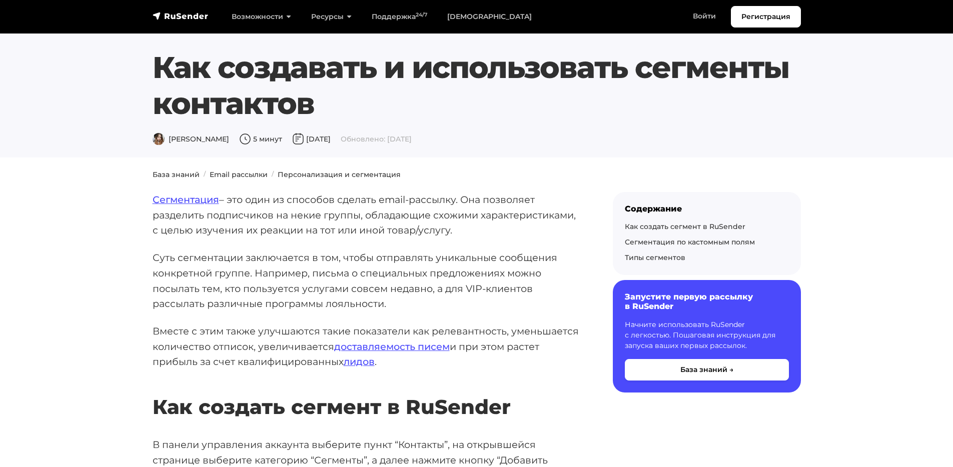
click at [286, 225] on p "Сегментация – это один из способов сделать email-рассылку. Она позволяет раздел…" at bounding box center [367, 215] width 428 height 46
click at [233, 176] on link "Email рассылки" at bounding box center [239, 174] width 58 height 9
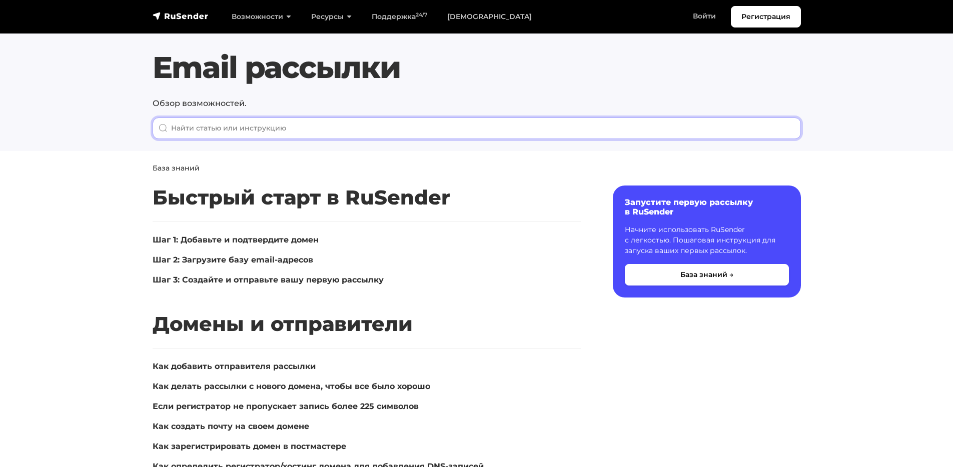
click at [331, 122] on input "When autocomplete results are available use up and down arrows to review and en…" at bounding box center [477, 129] width 648 height 22
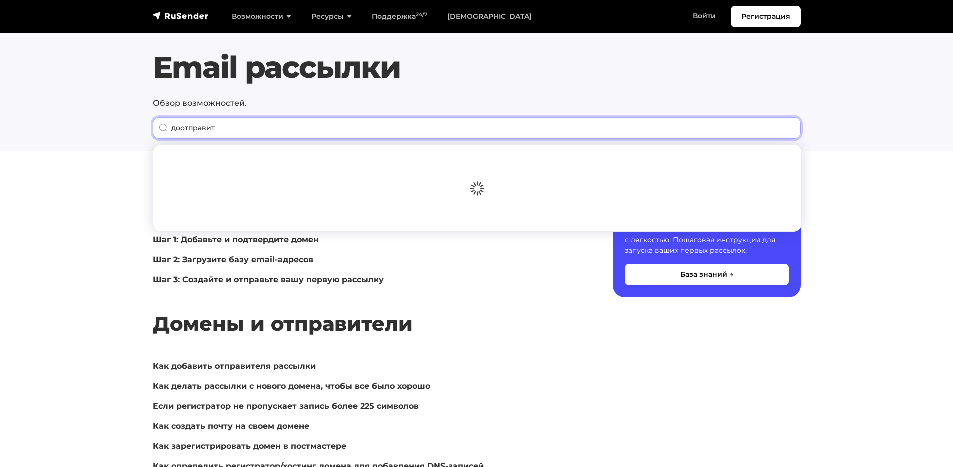
type input "доотправить"
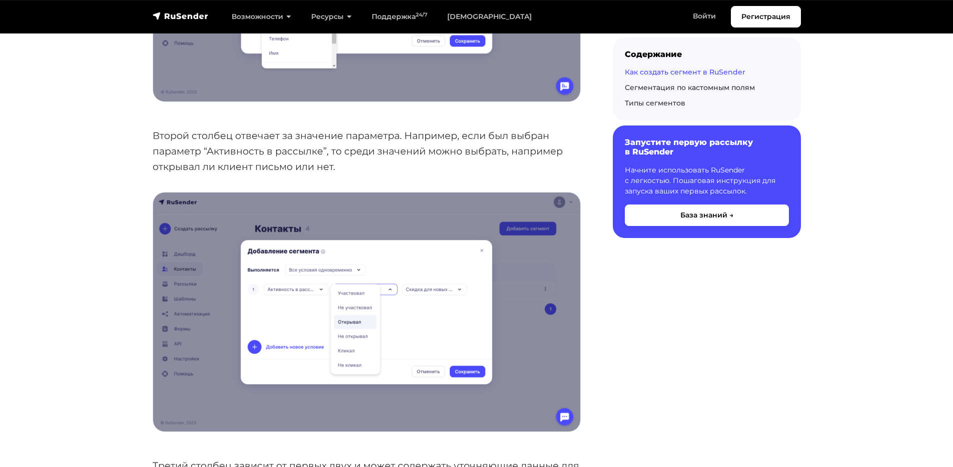
scroll to position [1411, 0]
click at [474, 154] on p "Второй столбец отвечает за значение параметра. Например, если был выбран параме…" at bounding box center [367, 151] width 428 height 46
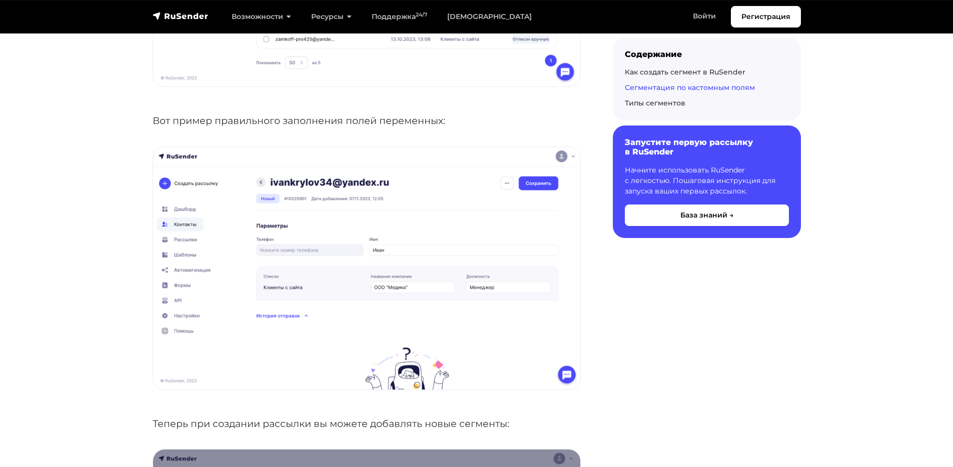
scroll to position [3727, 0]
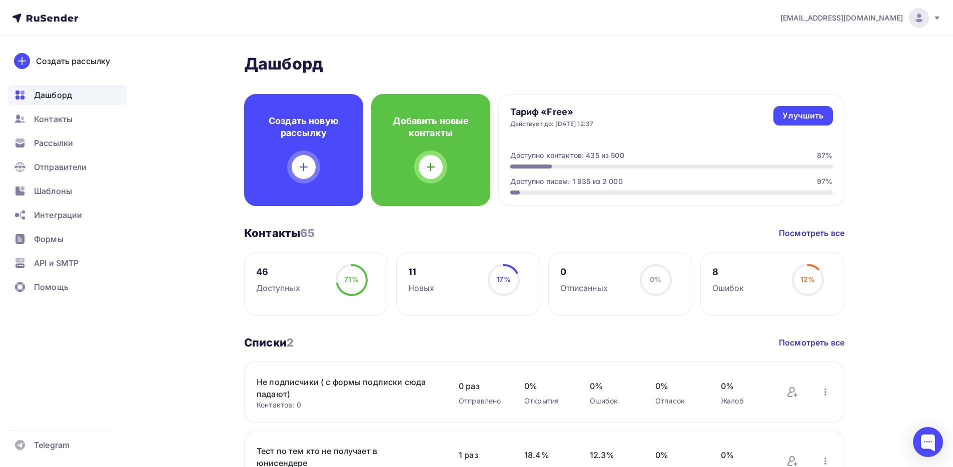
click at [935, 18] on icon at bounding box center [937, 18] width 8 height 8
click at [811, 92] on span "Выйти" at bounding box center [804, 92] width 26 height 12
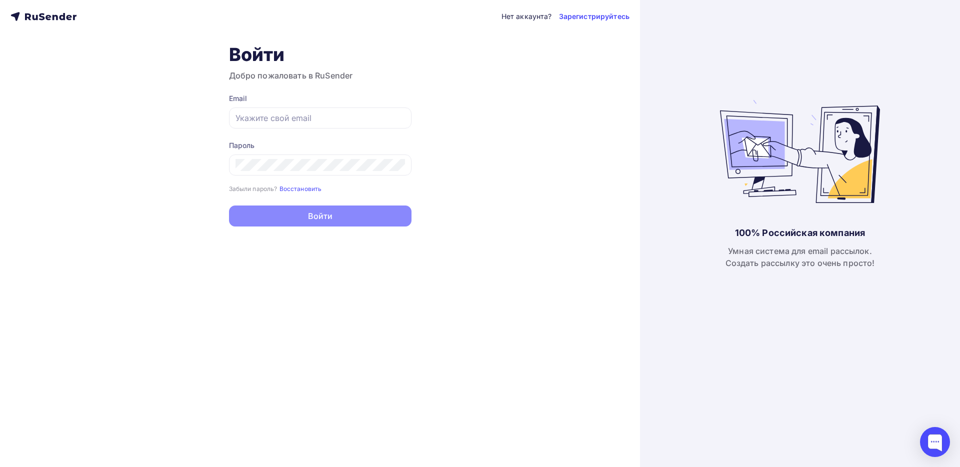
type input "[EMAIL_ADDRESS][DOMAIN_NAME]"
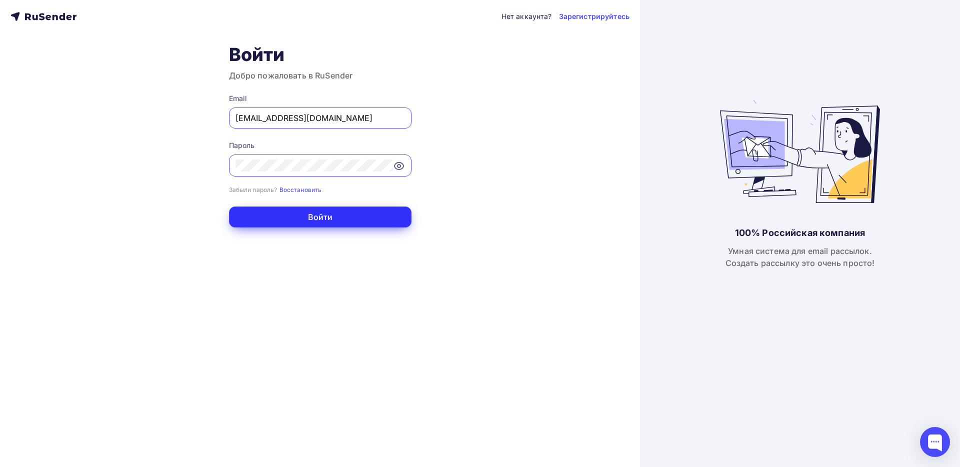
click at [311, 213] on button "Войти" at bounding box center [320, 217] width 183 height 21
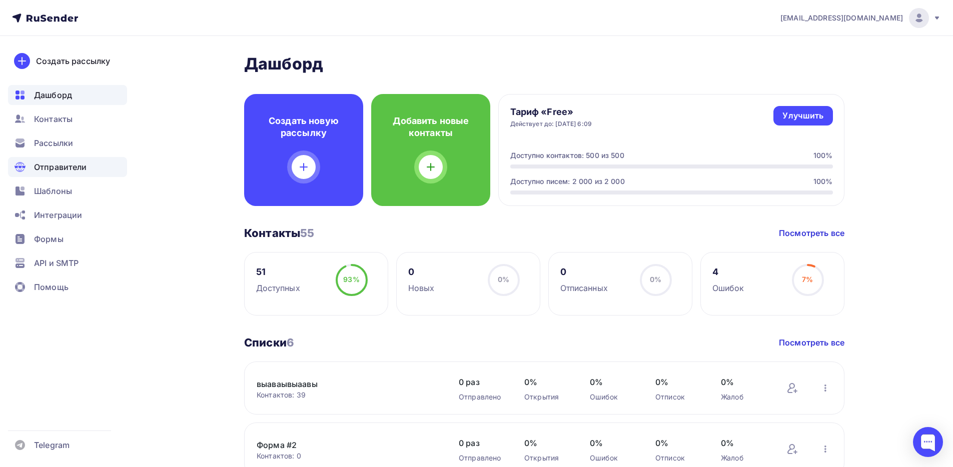
click at [71, 167] on span "Отправители" at bounding box center [60, 167] width 53 height 12
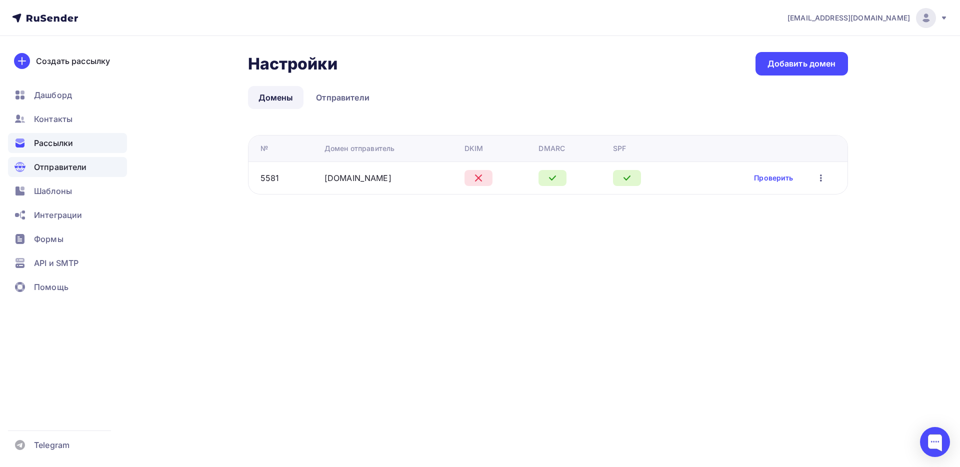
click at [76, 148] on div "Рассылки" at bounding box center [67, 143] width 119 height 20
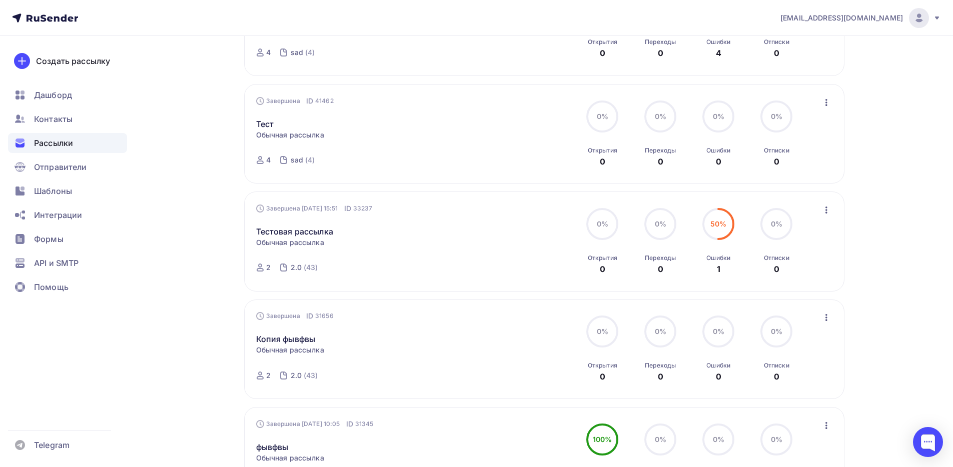
scroll to position [637, 0]
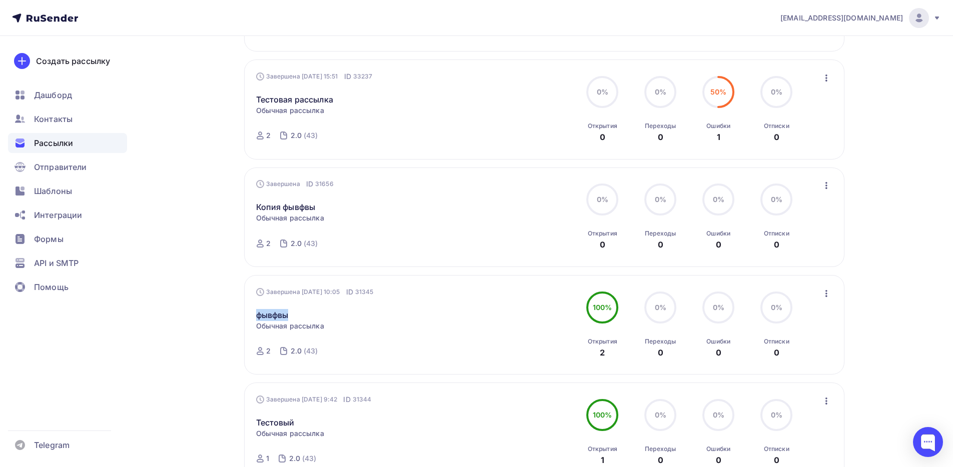
drag, startPoint x: 290, startPoint y: 316, endPoint x: 254, endPoint y: 317, distance: 36.0
click at [254, 317] on div "Завершена 16.12.2024, 10:05 ID 31345 фывфвы Статистика Обзор рассылки Копироват…" at bounding box center [544, 325] width 600 height 100
copy link "фывфвы"
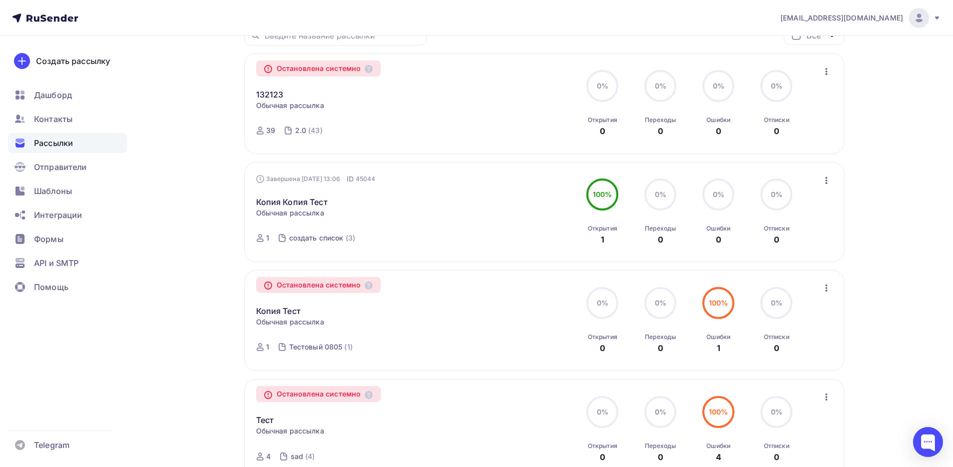
scroll to position [0, 0]
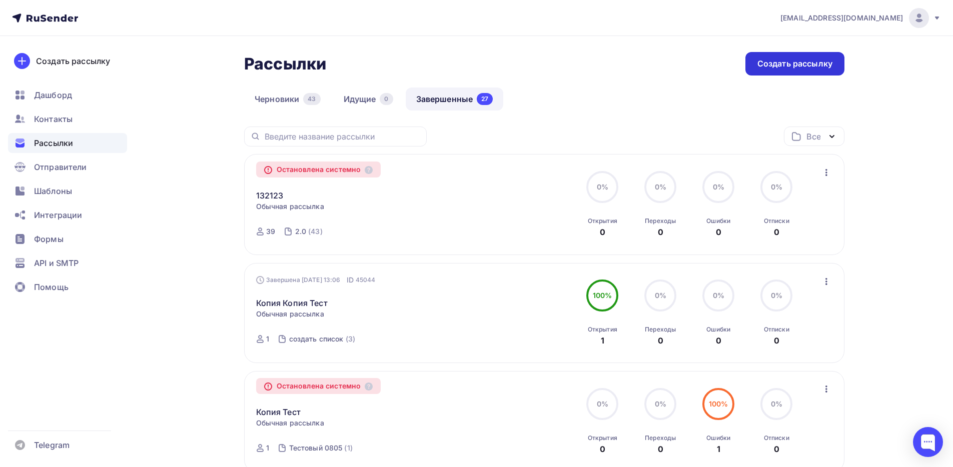
click at [777, 69] on div "Создать рассылку" at bounding box center [794, 64] width 75 height 12
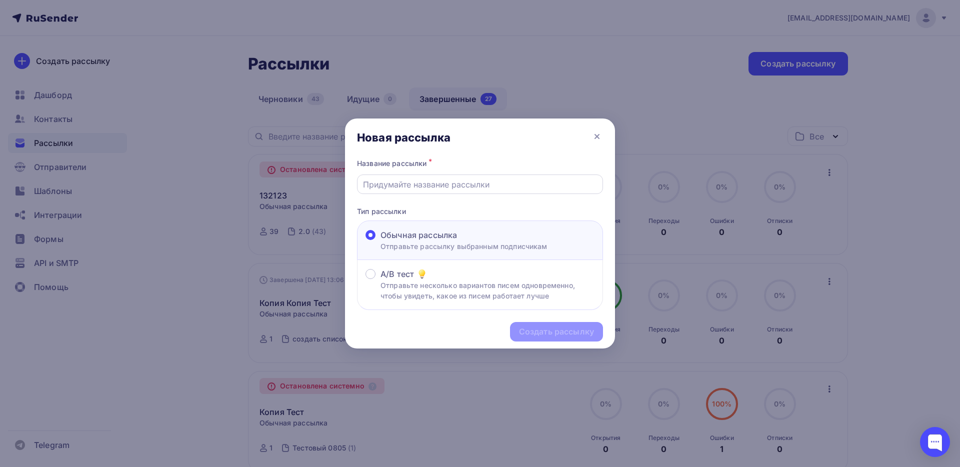
click at [440, 180] on input "text" at bounding box center [480, 185] width 235 height 12
type input "123"
click at [593, 343] on div "Создать рассылку" at bounding box center [480, 332] width 270 height 44
click at [586, 331] on div "Создать рассылку" at bounding box center [556, 332] width 75 height 12
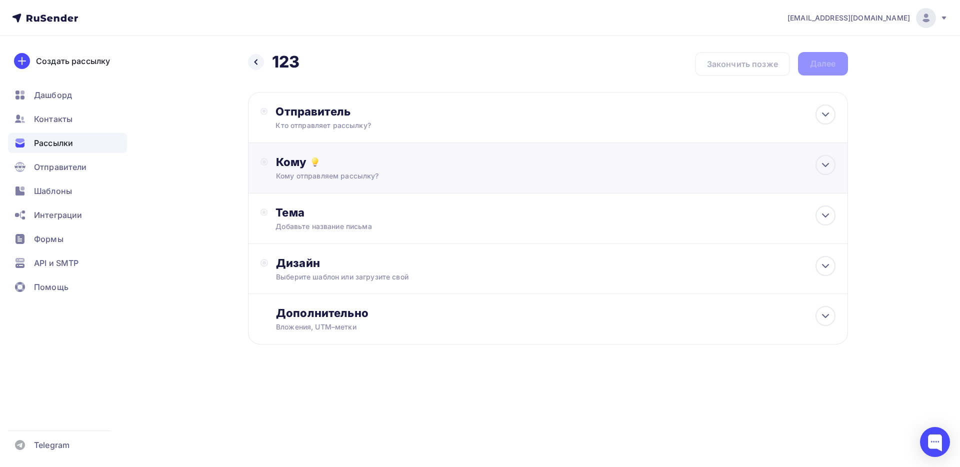
click at [371, 175] on div "Кому отправляем рассылку?" at bounding box center [528, 176] width 504 height 10
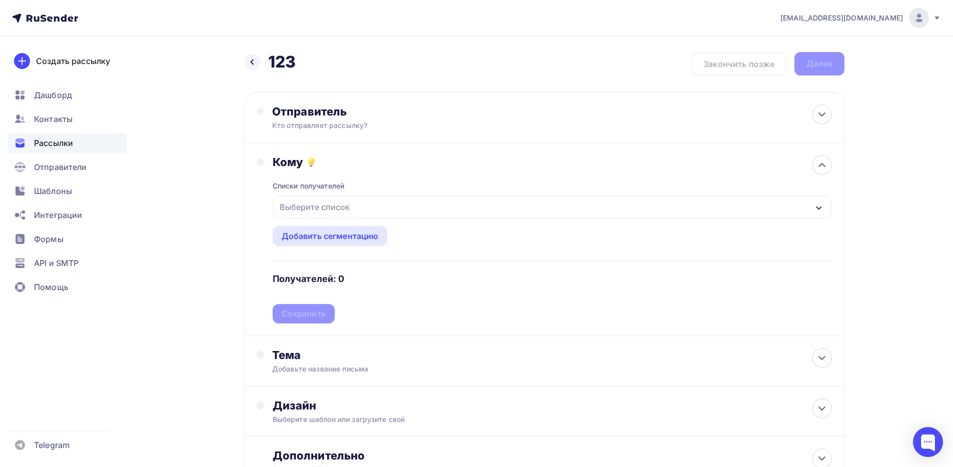
click at [342, 213] on div "Выберите список" at bounding box center [315, 207] width 78 height 18
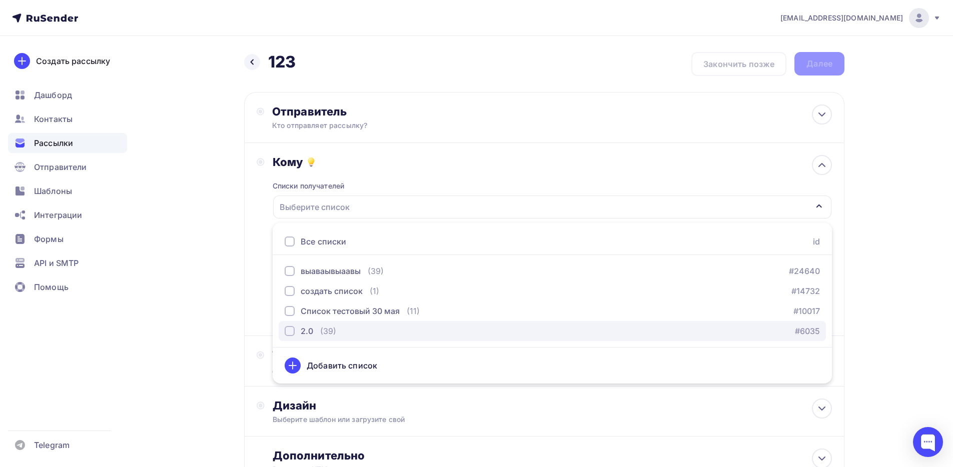
click at [290, 336] on div "button" at bounding box center [290, 331] width 10 height 10
click at [591, 174] on div "Списки получателей 2.0 Все списки id выаваывыаавы (39) #24640 создать список (1…" at bounding box center [552, 246] width 559 height 155
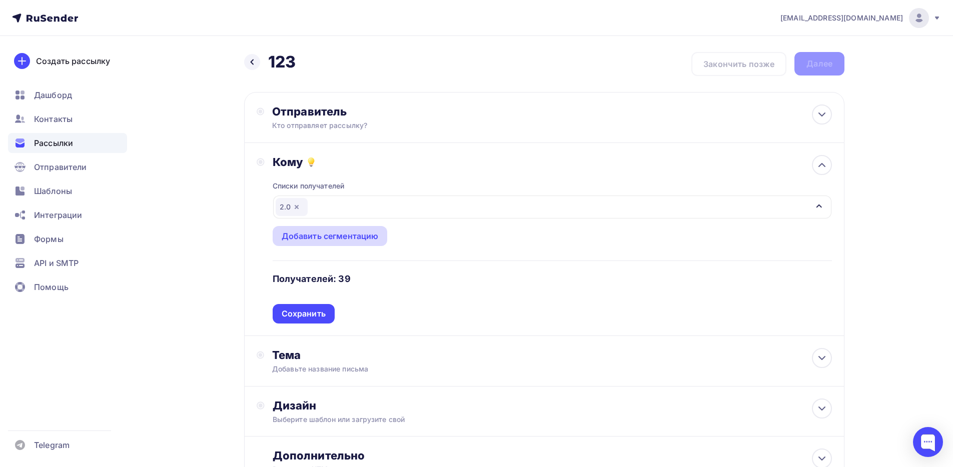
click at [350, 239] on div "Добавить сегментацию" at bounding box center [330, 236] width 97 height 12
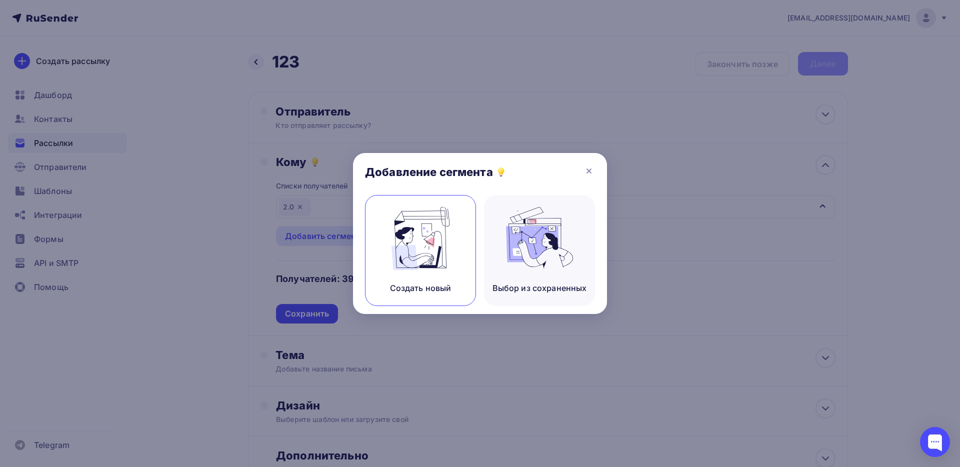
click at [452, 234] on img at bounding box center [420, 238] width 67 height 63
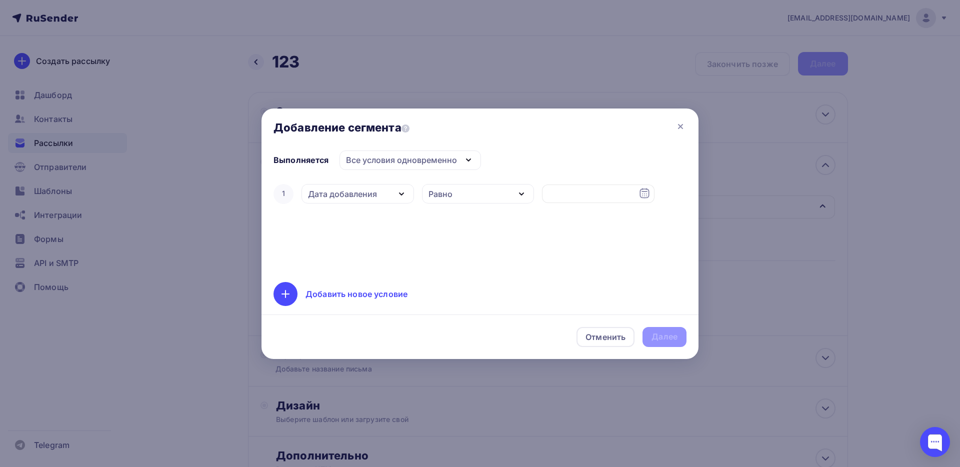
click at [374, 192] on div "Дата добавления" at bounding box center [342, 194] width 69 height 12
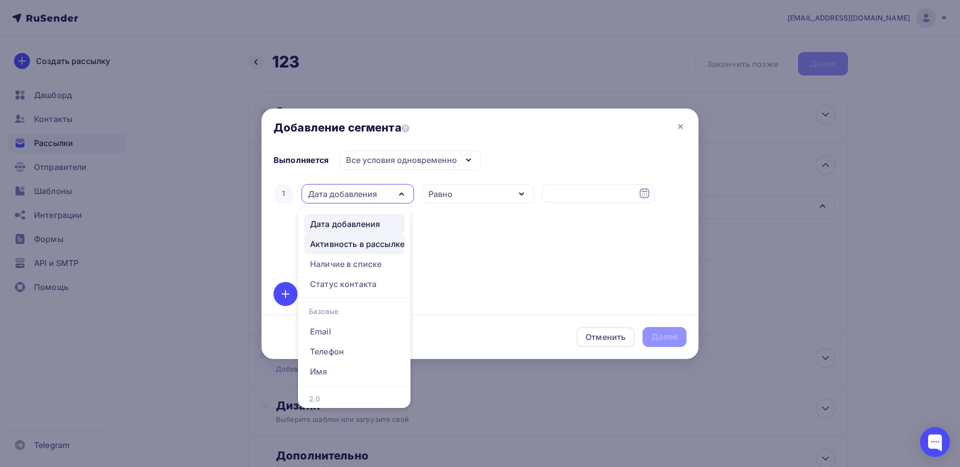
click at [381, 249] on div "Активность в рассылке" at bounding box center [357, 244] width 95 height 12
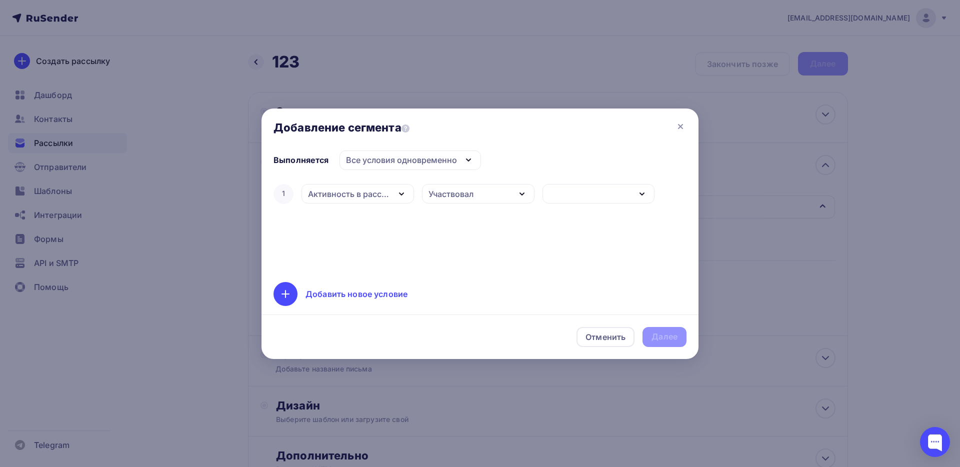
click at [604, 194] on div "button" at bounding box center [599, 194] width 113 height 20
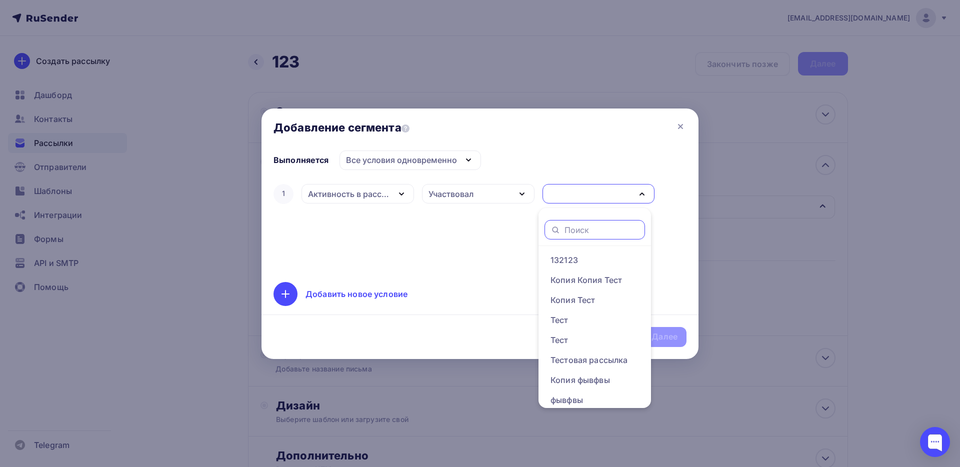
click at [593, 229] on input "text" at bounding box center [602, 230] width 75 height 11
paste input "фывфвы"
type input "фывфвы"
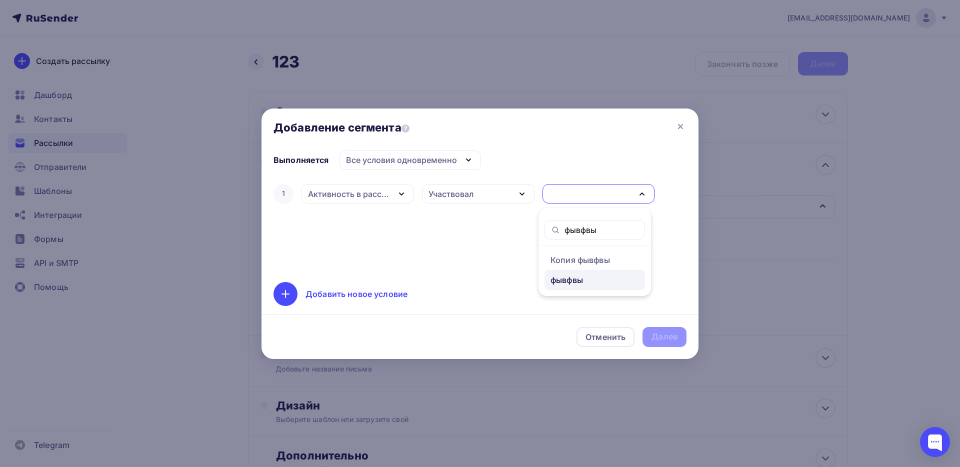
click at [579, 277] on div "фывфвы" at bounding box center [567, 280] width 33 height 12
click at [507, 190] on div "Участвовал" at bounding box center [478, 194] width 113 height 20
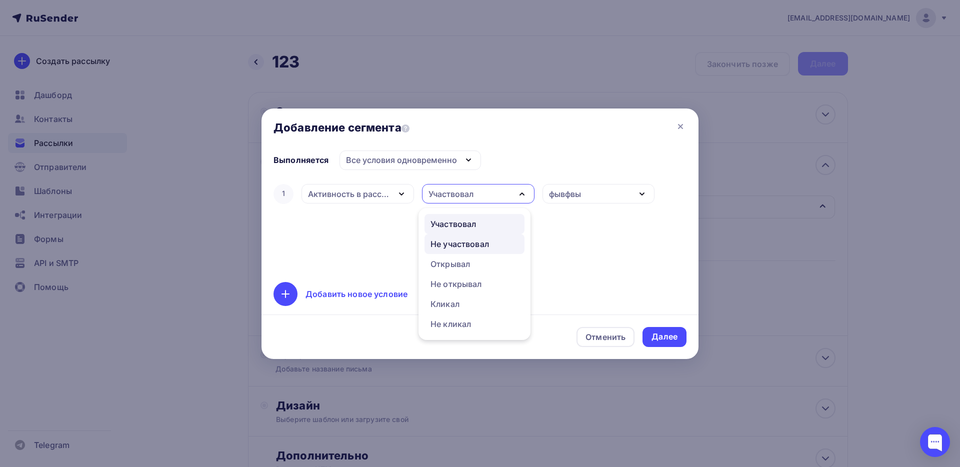
click at [463, 241] on div "Не участвовал" at bounding box center [460, 244] width 59 height 12
click at [626, 259] on div "1 Активность в рассылке Дата добавления Активность в рассылке Наличие в списке …" at bounding box center [480, 226] width 413 height 88
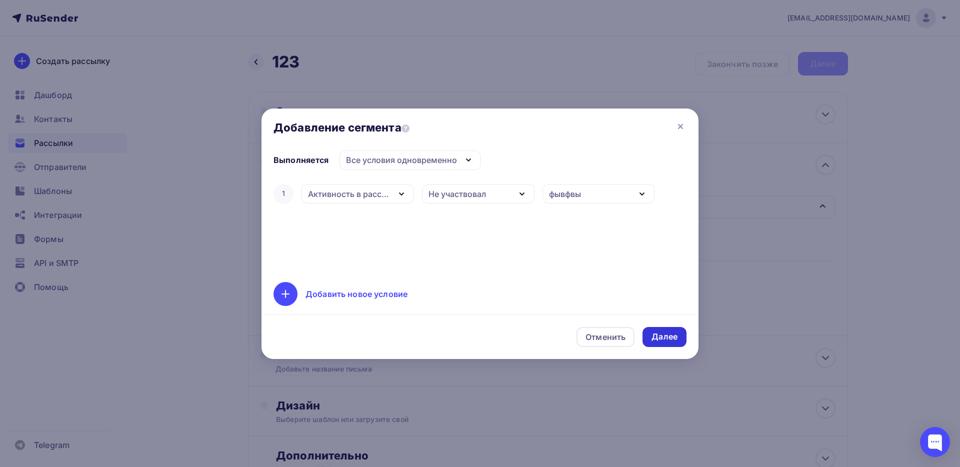
click at [674, 330] on div "Далее" at bounding box center [665, 337] width 44 height 20
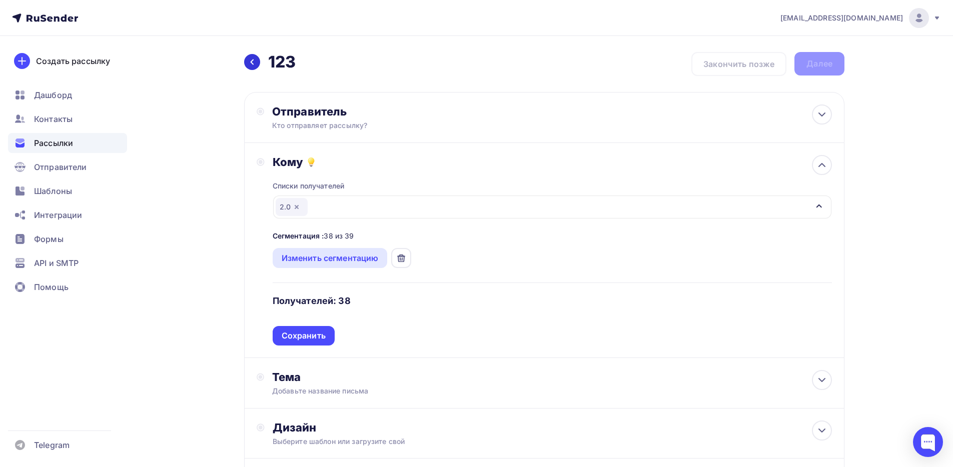
click at [254, 61] on icon at bounding box center [252, 62] width 8 height 8
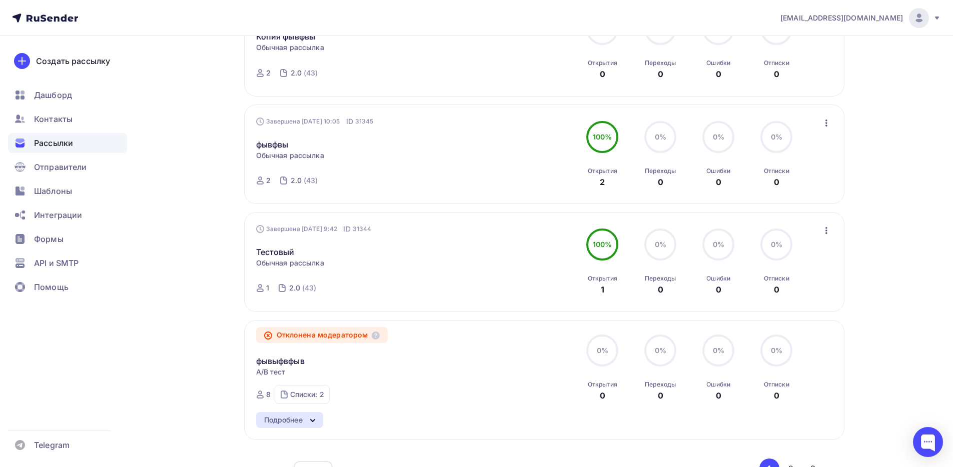
scroll to position [806, 0]
click at [271, 149] on link "фывфвы" at bounding box center [272, 147] width 33 height 12
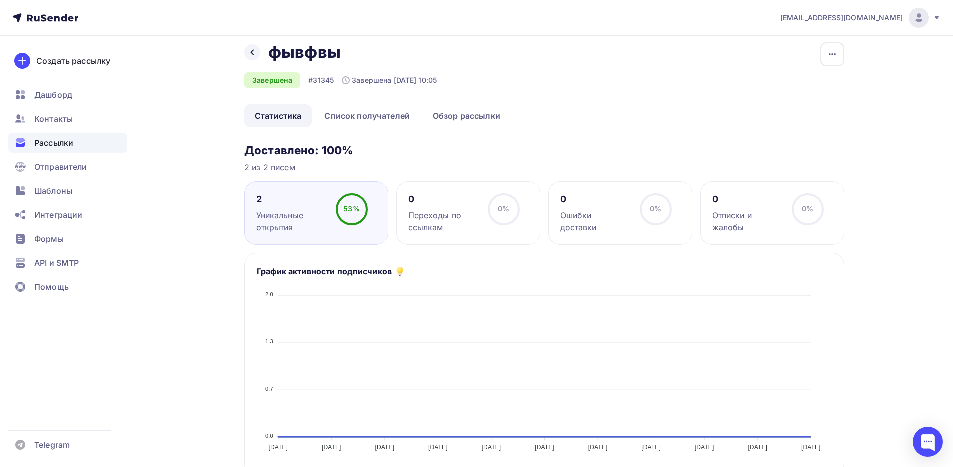
scroll to position [25, 0]
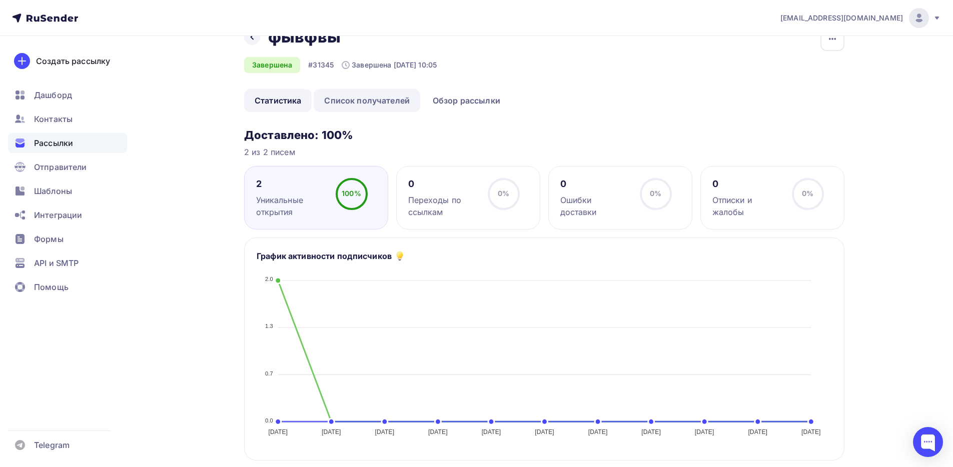
click at [373, 103] on link "Список получателей" at bounding box center [367, 100] width 107 height 23
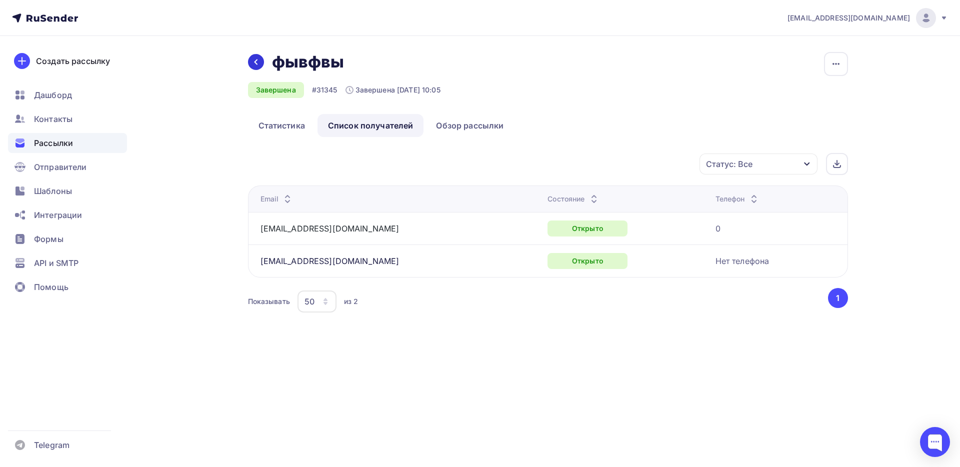
click at [260, 65] on div at bounding box center [256, 62] width 16 height 16
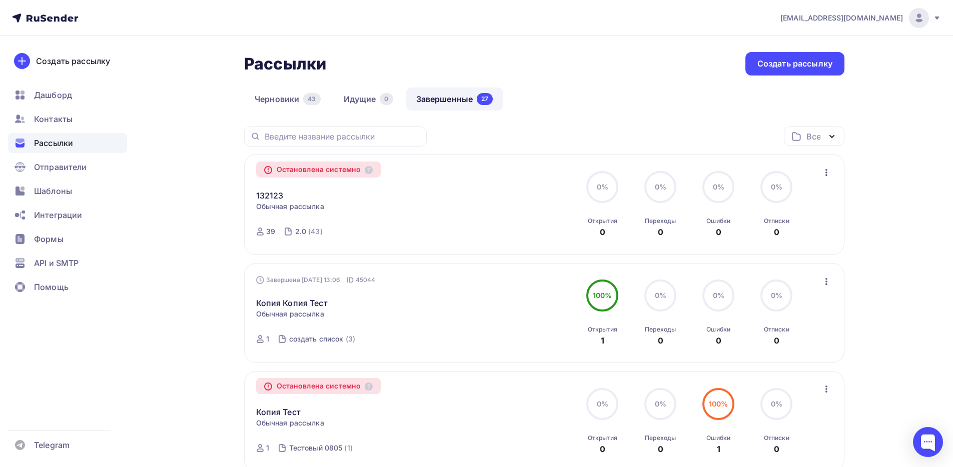
click at [939, 21] on icon at bounding box center [937, 18] width 8 height 8
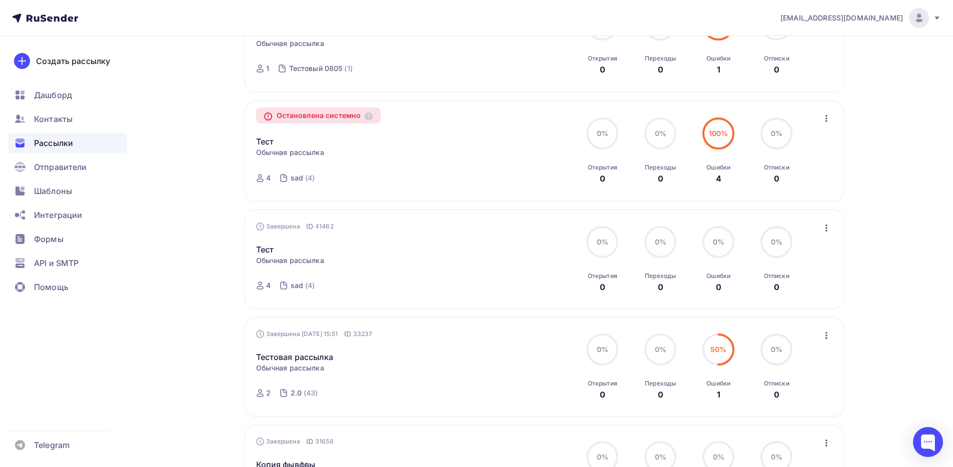
scroll to position [384, 0]
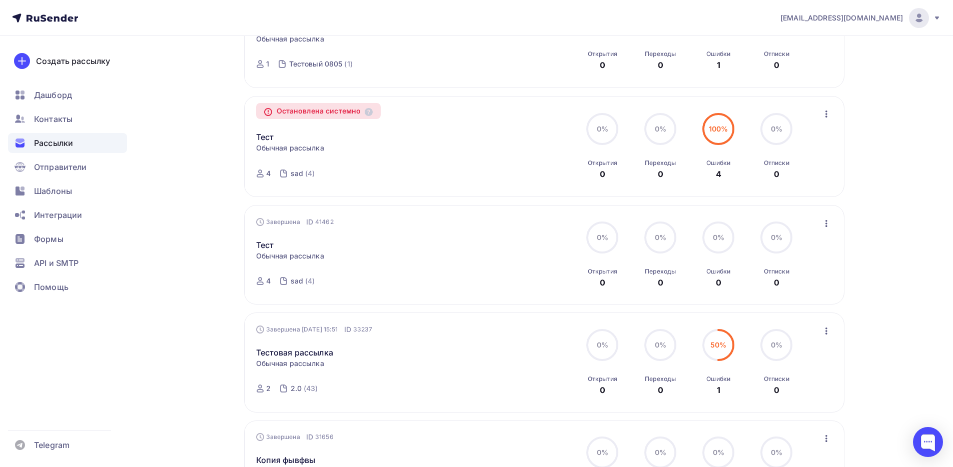
click at [936, 14] on icon at bounding box center [937, 18] width 8 height 8
click at [799, 88] on span "Выйти" at bounding box center [804, 92] width 26 height 12
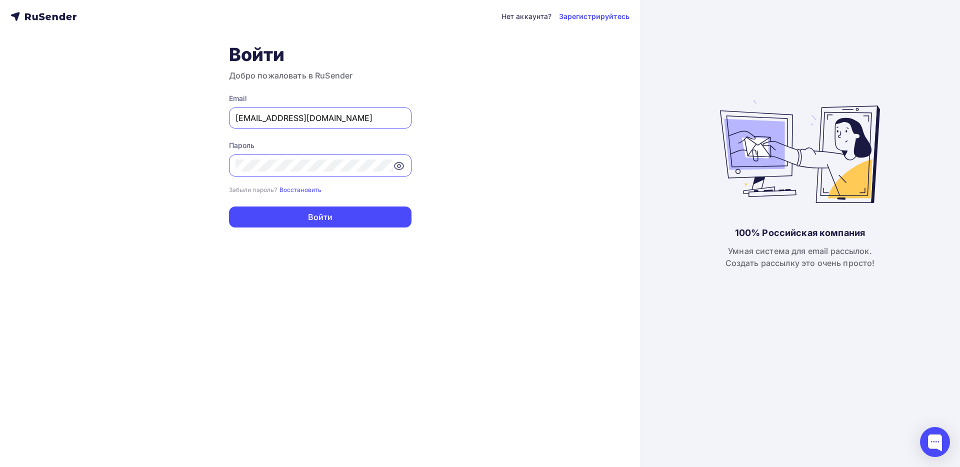
click at [343, 119] on input "todua@ucoz-team.net" at bounding box center [321, 118] width 170 height 12
click at [337, 114] on input "todua@ucoz-team.net" at bounding box center [321, 118] width 170 height 12
paste input "adm@ab-express.ru"
type input "adm@ab-express.ru"
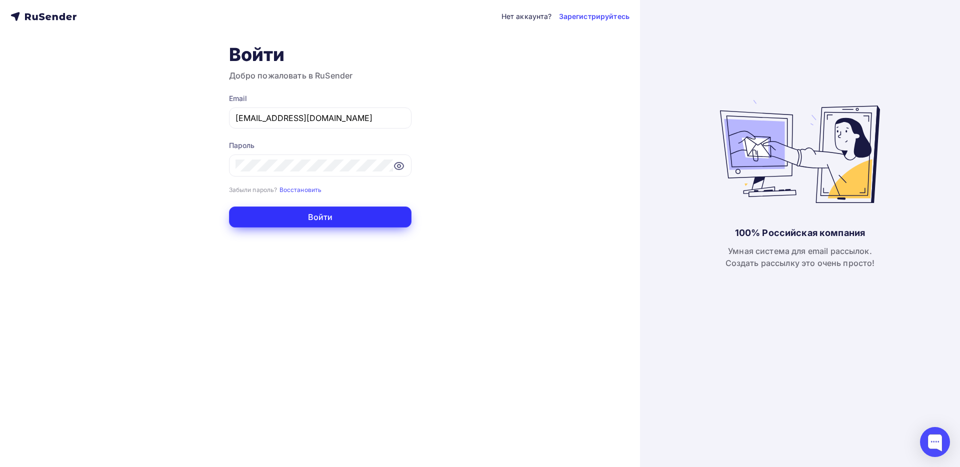
click at [348, 227] on button "Войти" at bounding box center [320, 217] width 183 height 21
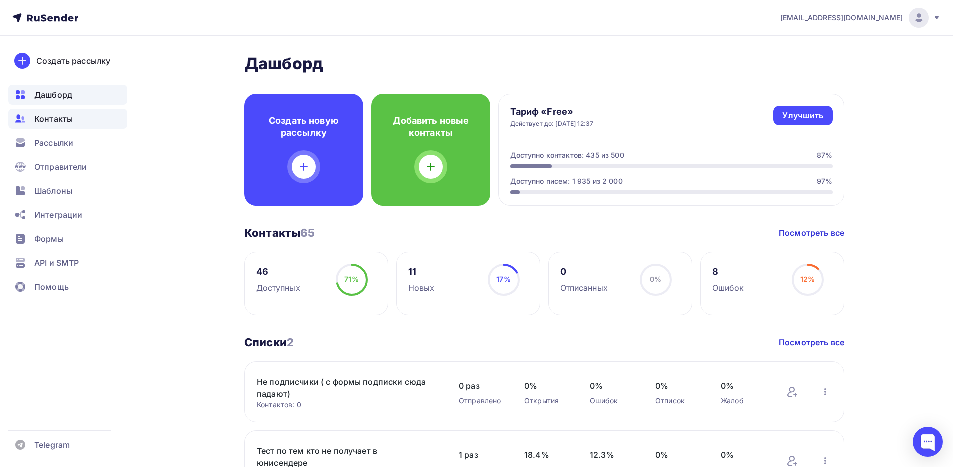
click at [70, 125] on span "Контакты" at bounding box center [53, 119] width 39 height 12
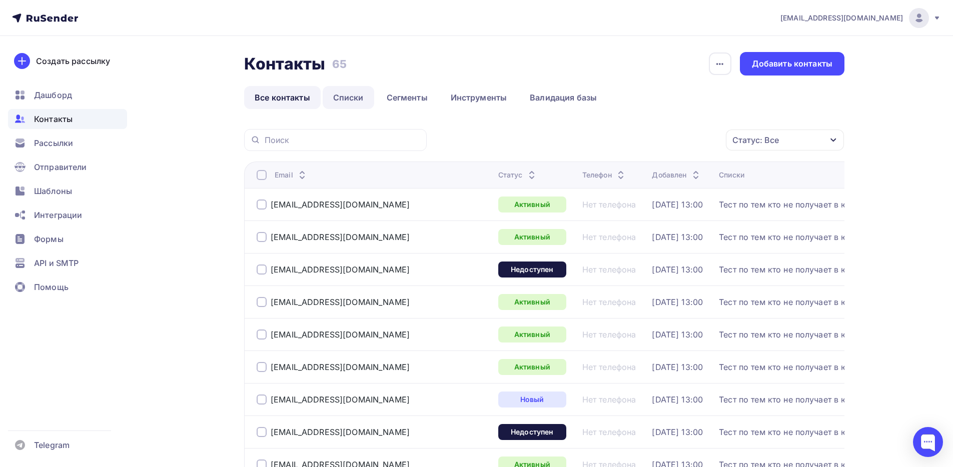
click at [355, 96] on link "Списки" at bounding box center [349, 97] width 52 height 23
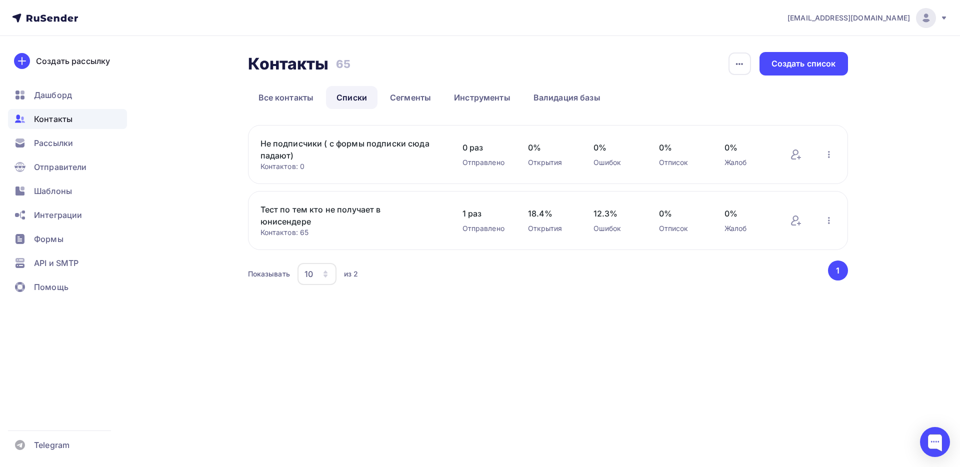
click at [291, 211] on link "Тест по тем кто не получает в юнисендере" at bounding box center [346, 216] width 170 height 24
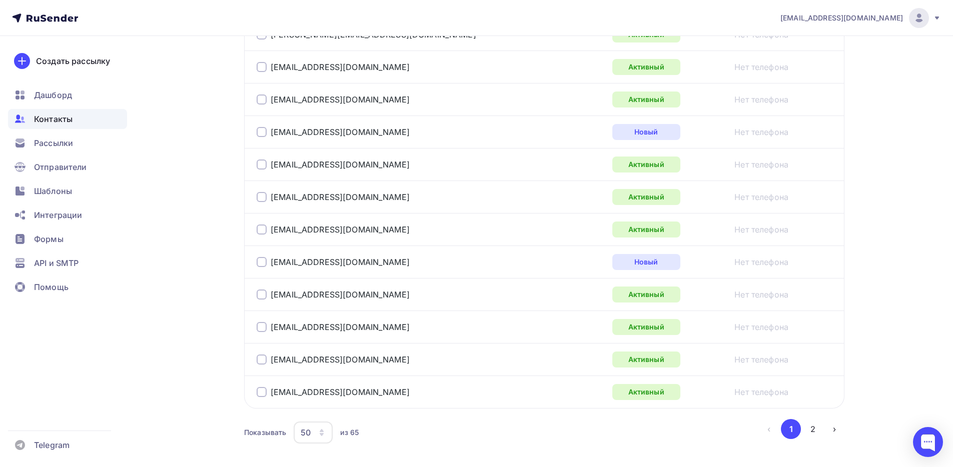
scroll to position [1613, 0]
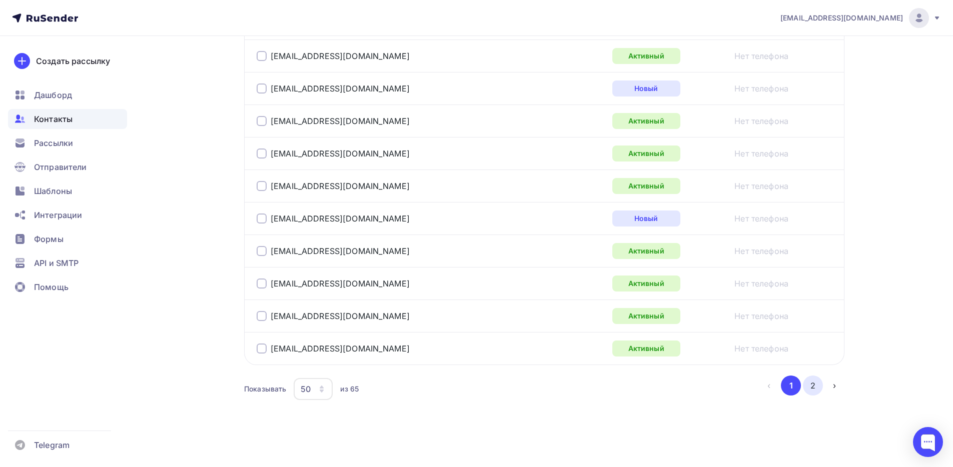
click at [813, 390] on button "2" at bounding box center [813, 386] width 20 height 20
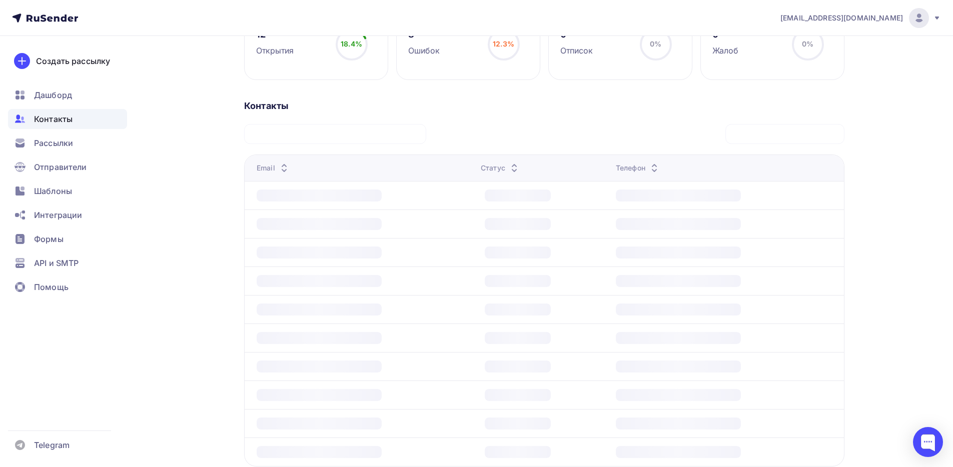
scroll to position [56, 0]
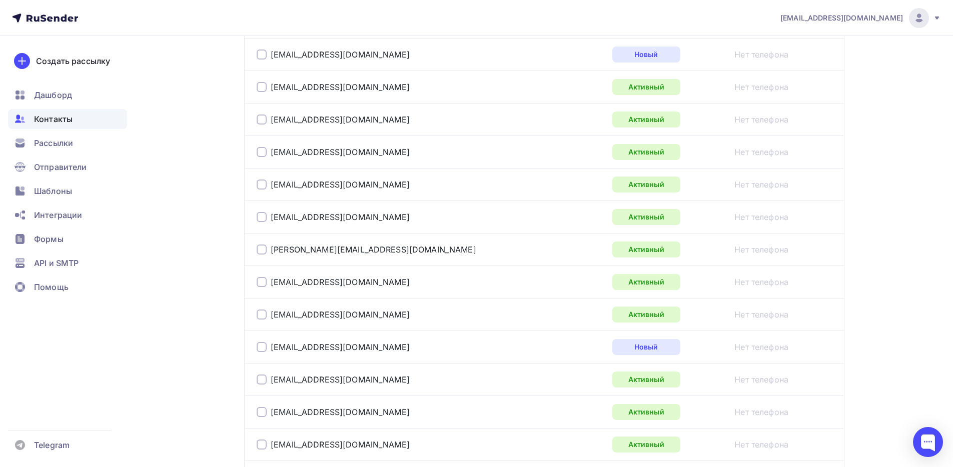
scroll to position [1613, 0]
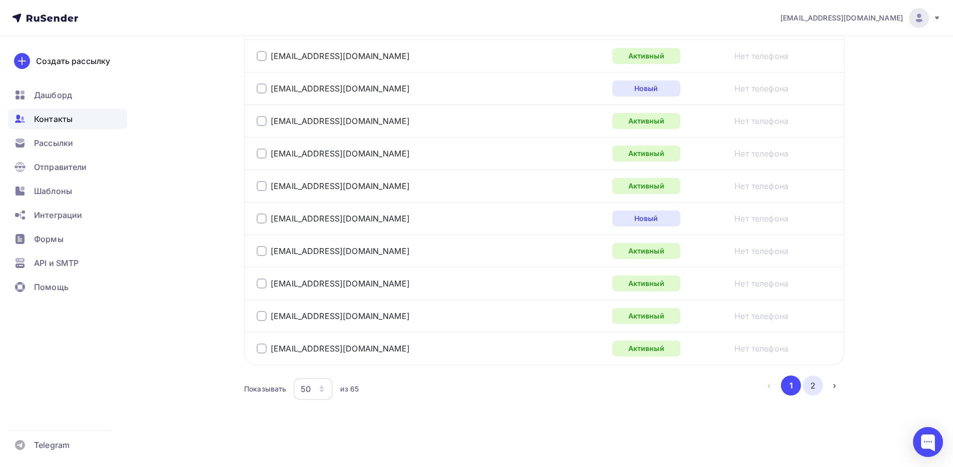
click at [813, 385] on button "2" at bounding box center [813, 386] width 20 height 20
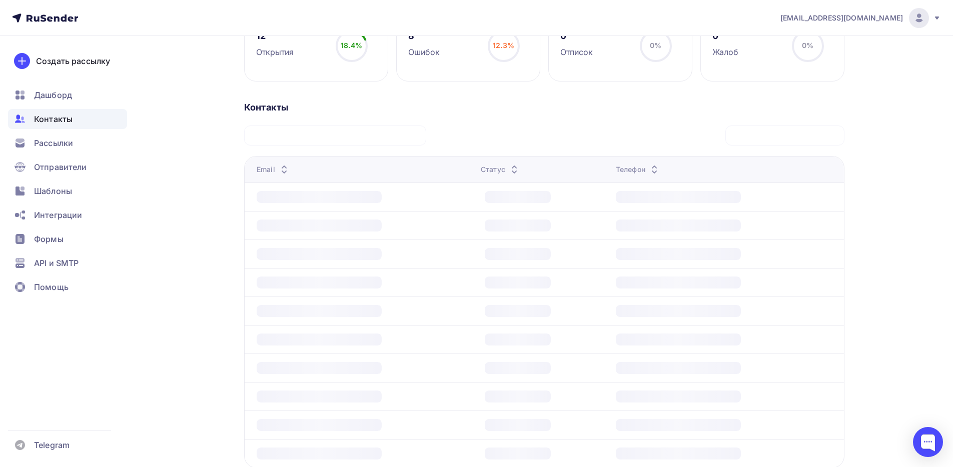
scroll to position [0, 0]
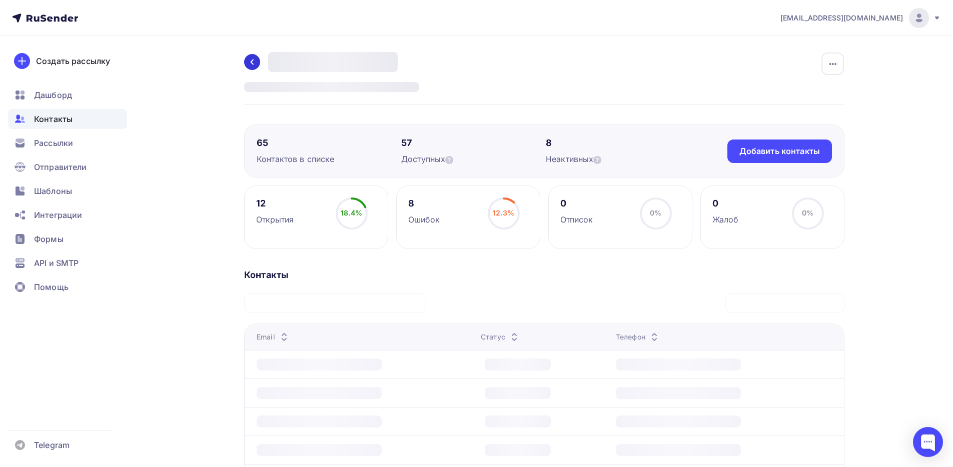
click at [253, 57] on link at bounding box center [252, 62] width 16 height 16
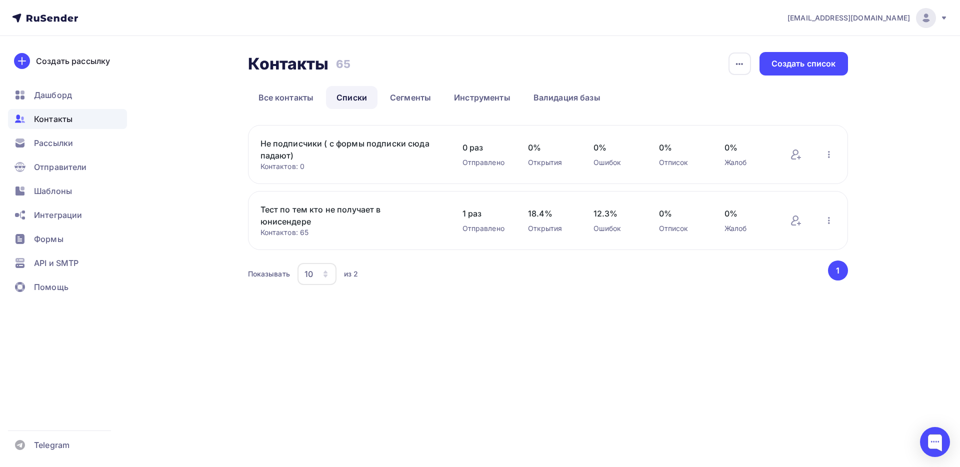
click at [300, 220] on link "Тест по тем кто не получает в юнисендере" at bounding box center [346, 216] width 170 height 24
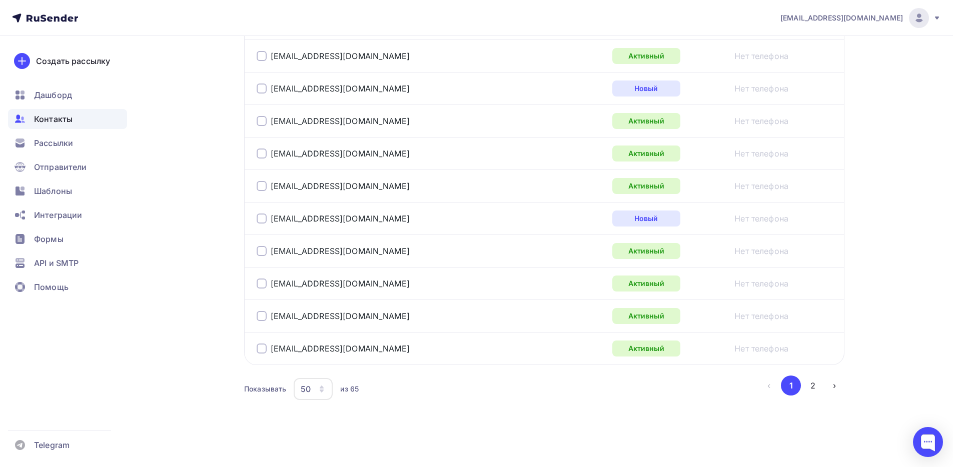
scroll to position [475, 0]
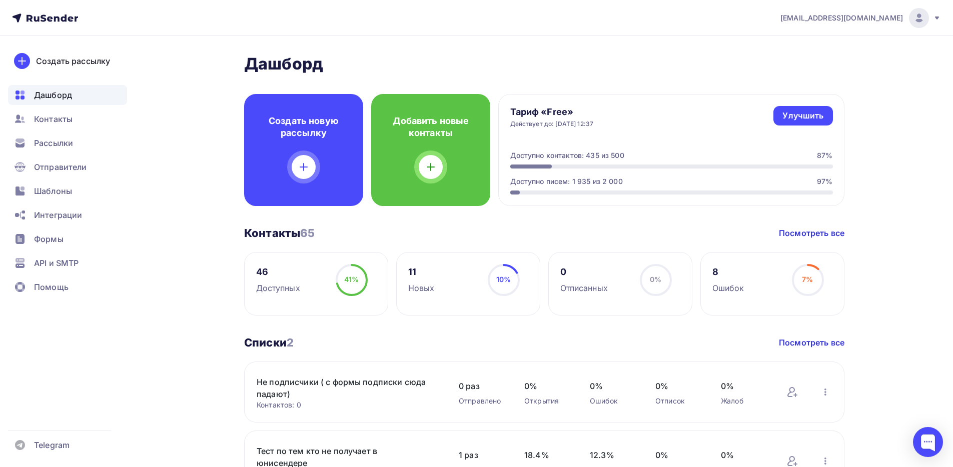
click at [934, 18] on icon at bounding box center [937, 18] width 8 height 8
click at [846, 86] on link "Выйти" at bounding box center [851, 92] width 168 height 20
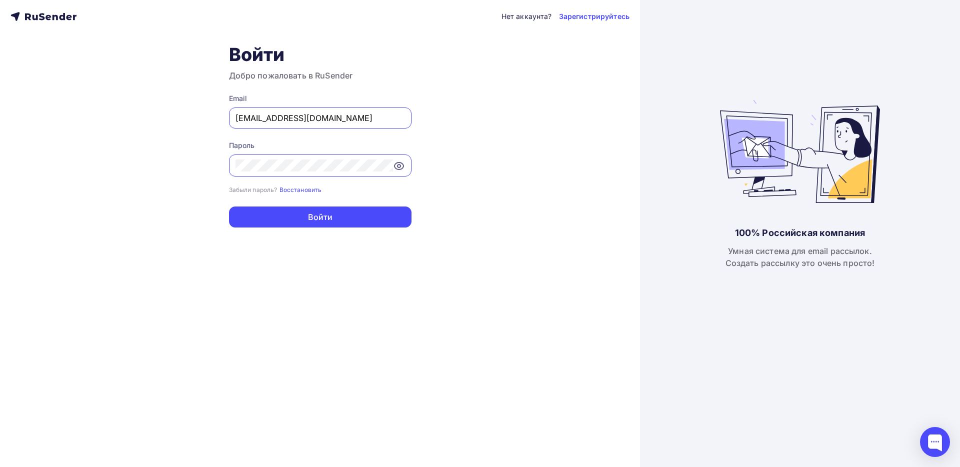
click at [349, 118] on input "[EMAIL_ADDRESS][DOMAIN_NAME]" at bounding box center [321, 118] width 170 height 12
type input "[EMAIL_ADDRESS][DOMAIN_NAME]"
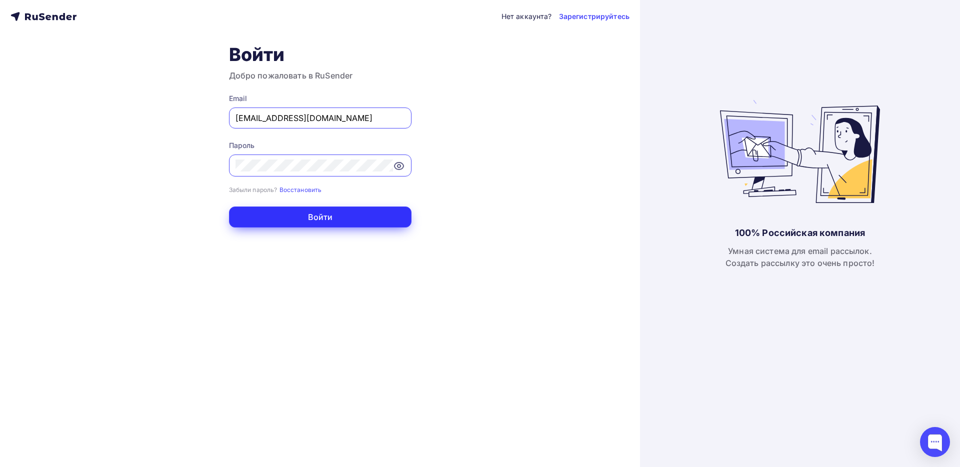
click at [325, 220] on button "Войти" at bounding box center [320, 217] width 183 height 21
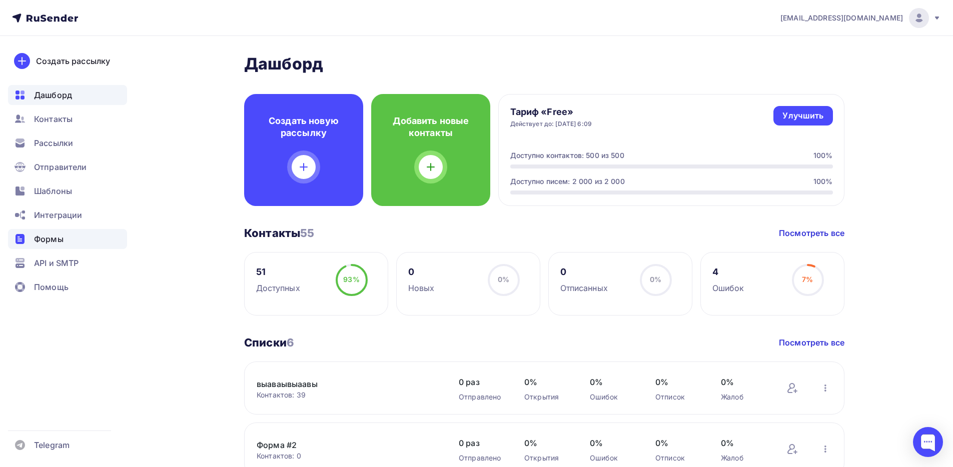
click at [53, 241] on span "Формы" at bounding box center [49, 239] width 30 height 12
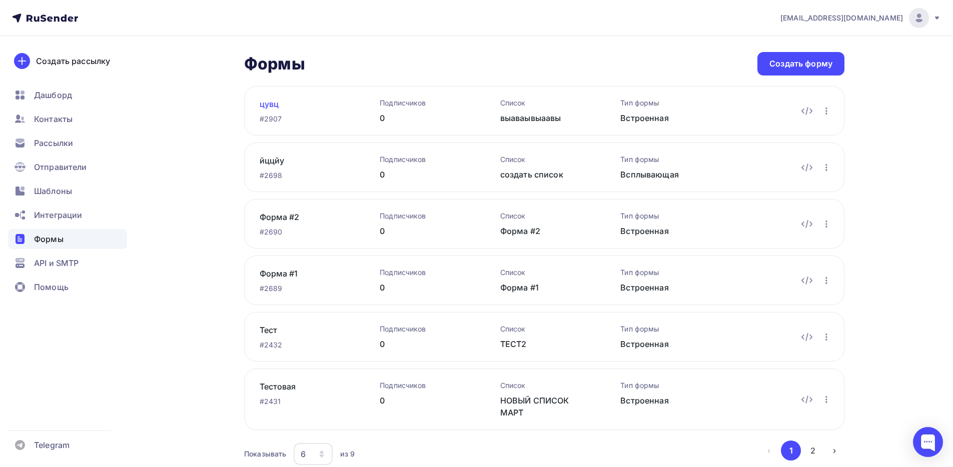
click at [264, 103] on link "цувц" at bounding box center [304, 104] width 89 height 12
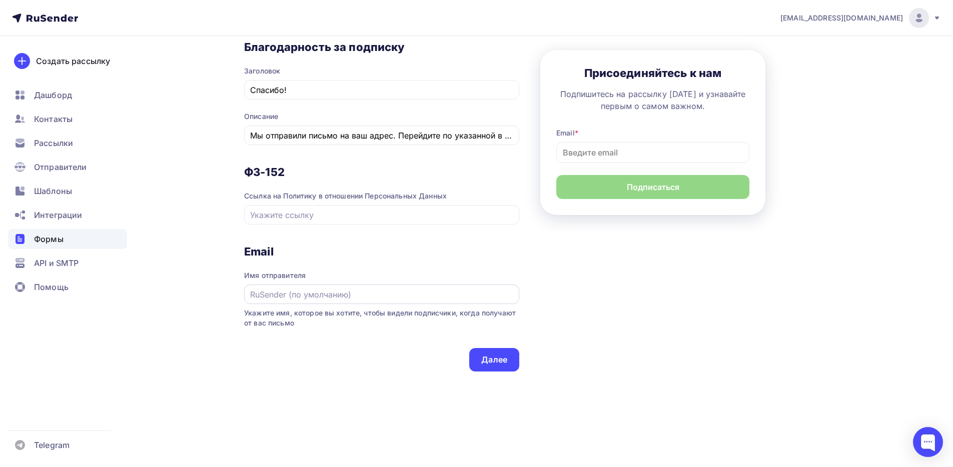
scroll to position [463, 0]
click at [271, 343] on div "Email Имя отправителя Укажите имя, которое вы хотите, чтобы видели подписчики, …" at bounding box center [381, 296] width 275 height 104
click at [505, 315] on span "Укажите имя, которое вы хотите, чтобы видели подписчики, когда получают от вас …" at bounding box center [381, 318] width 275 height 20
click at [293, 290] on input "text" at bounding box center [382, 294] width 264 height 12
click at [253, 275] on div "Имя отправителя" at bounding box center [381, 275] width 275 height 10
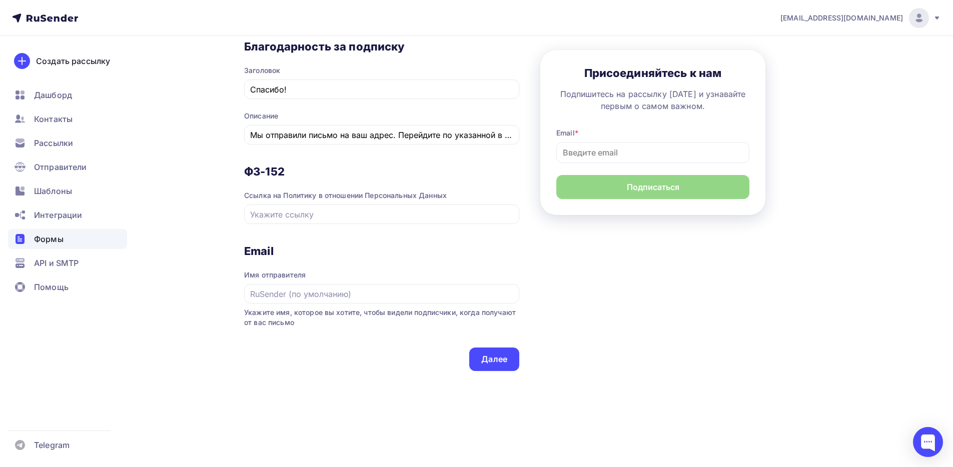
drag, startPoint x: 253, startPoint y: 275, endPoint x: 279, endPoint y: 274, distance: 26.6
click at [279, 274] on div "Имя отправителя" at bounding box center [381, 275] width 275 height 10
copy div "Имя отправителя"
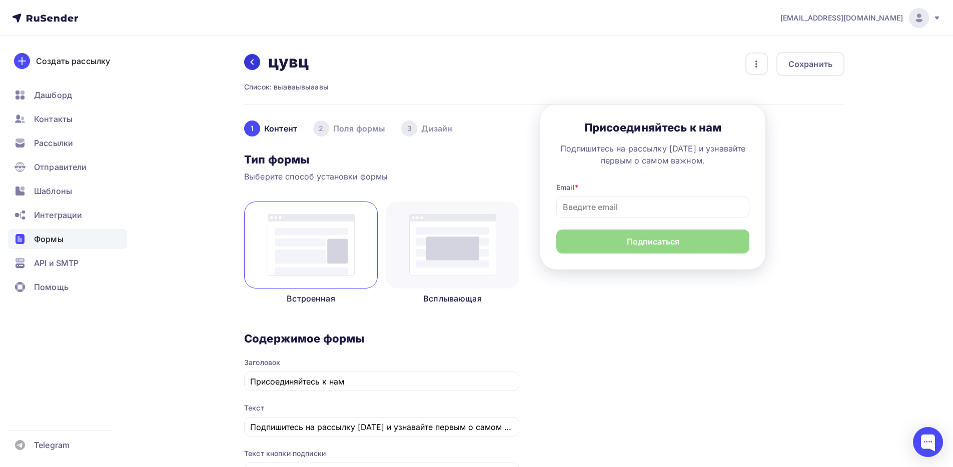
click at [252, 59] on icon at bounding box center [252, 62] width 8 height 8
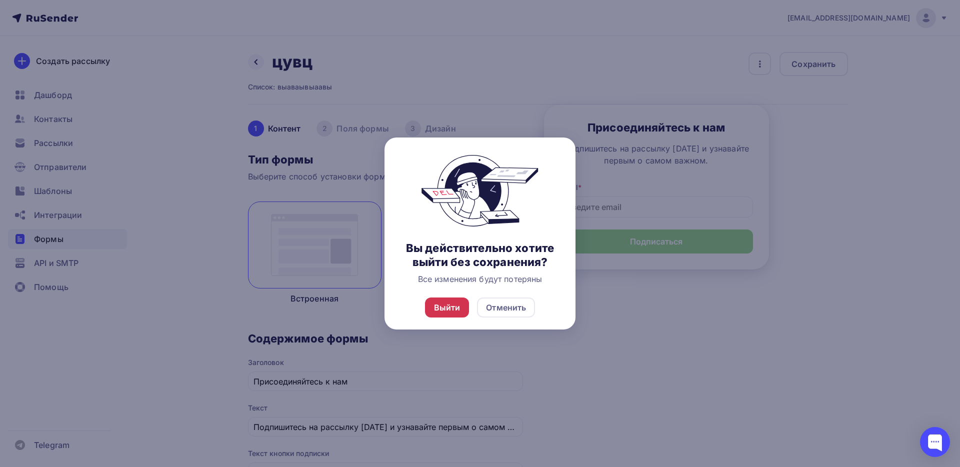
click at [448, 299] on div "Выйти" at bounding box center [447, 308] width 45 height 20
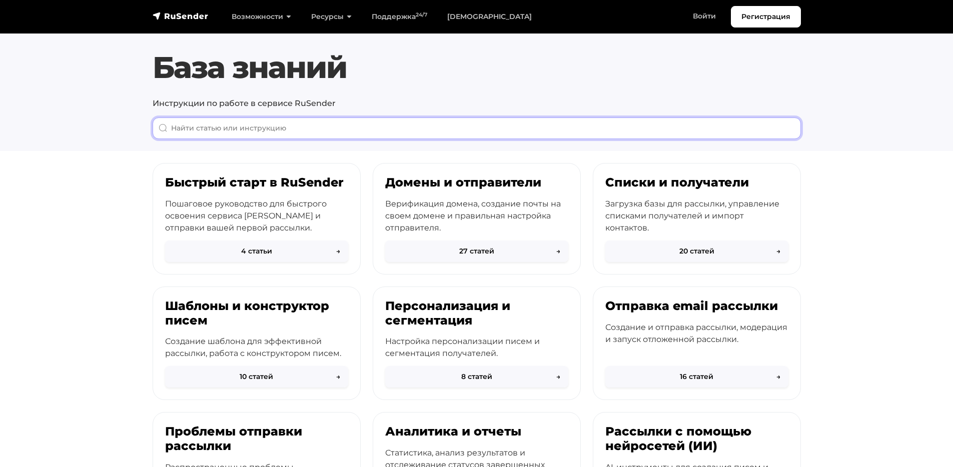
click at [396, 129] on input "When autocomplete results are available use up and down arrows to review and en…" at bounding box center [477, 129] width 648 height 22
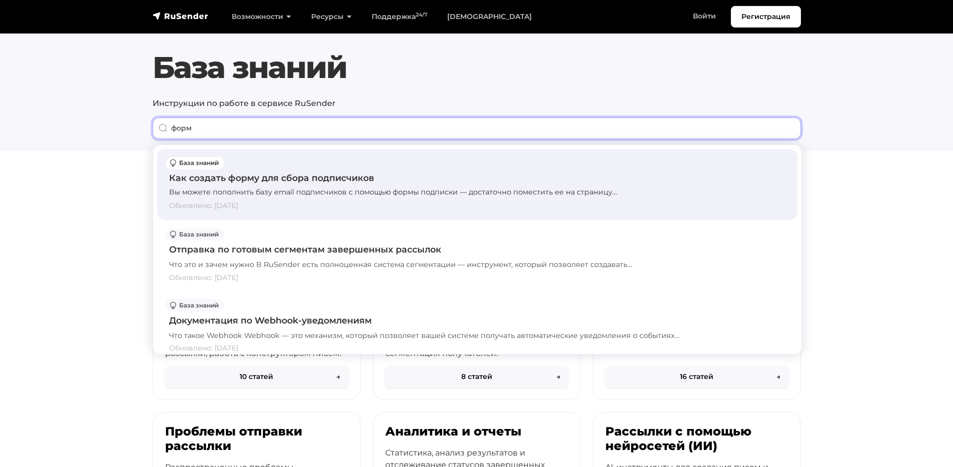
type input "форм"
click at [271, 189] on div "Вы можете пополнить базу email подписчиков с помощью формы подписки — достаточн…" at bounding box center [477, 192] width 616 height 11
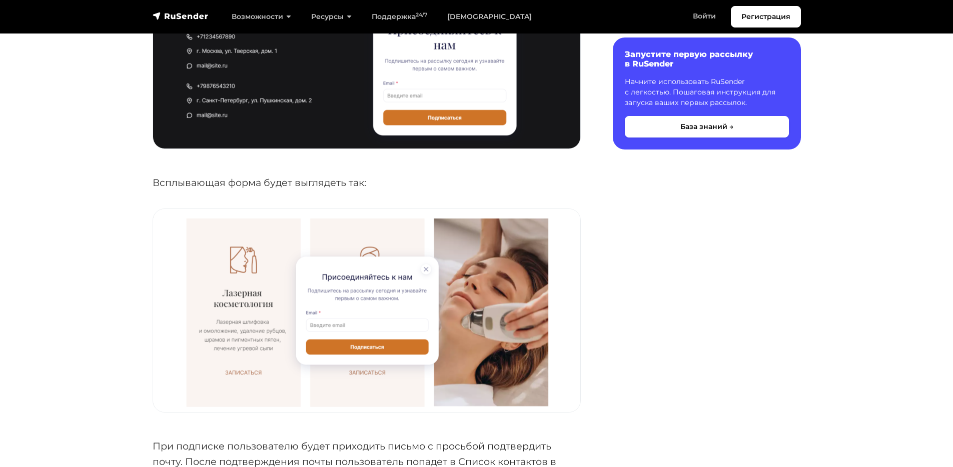
scroll to position [3239, 0]
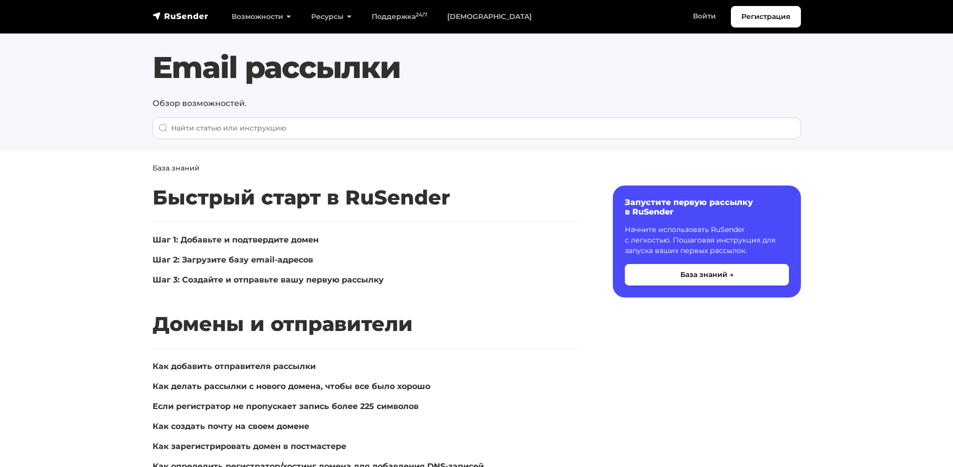
click at [346, 117] on div "Email рассылки Обзор возможностей." at bounding box center [477, 95] width 660 height 90
click at [342, 126] on input "When autocomplete results are available use up and down arrows to review and en…" at bounding box center [477, 129] width 648 height 22
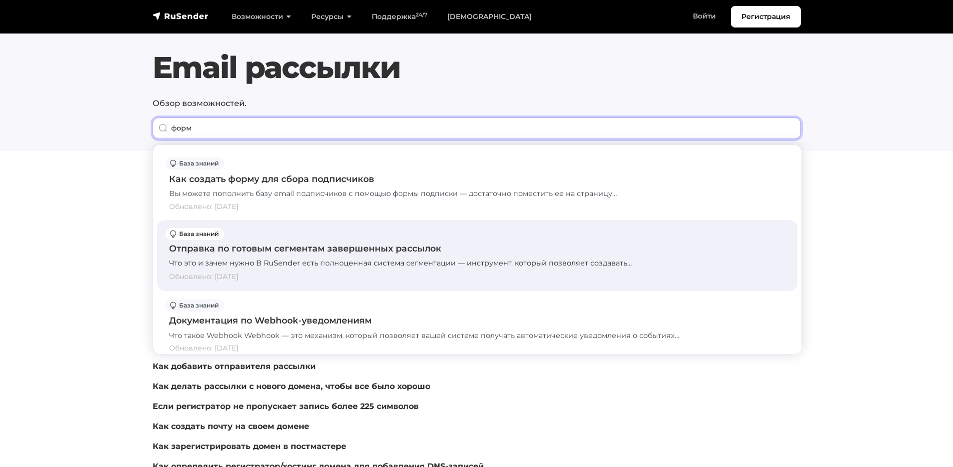
type input "форм"
click at [291, 242] on div "Отправка по готовым сегментам завершенных рассылок" at bounding box center [477, 248] width 616 height 13
